Goal: Task Accomplishment & Management: Manage account settings

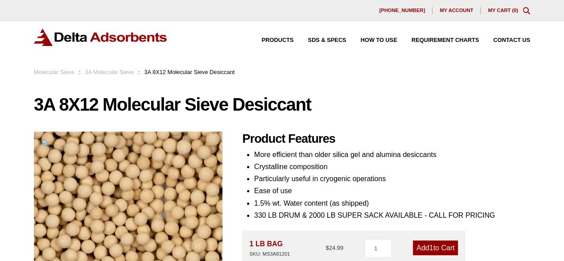
click at [469, 9] on span "My account" at bounding box center [456, 10] width 33 height 5
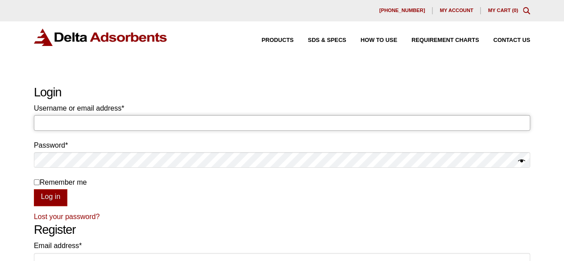
click at [270, 124] on input "Username or email address * Required" at bounding box center [282, 122] width 496 height 15
click at [184, 121] on input "Username or email address * Required" at bounding box center [282, 122] width 496 height 15
